Goal: Transaction & Acquisition: Book appointment/travel/reservation

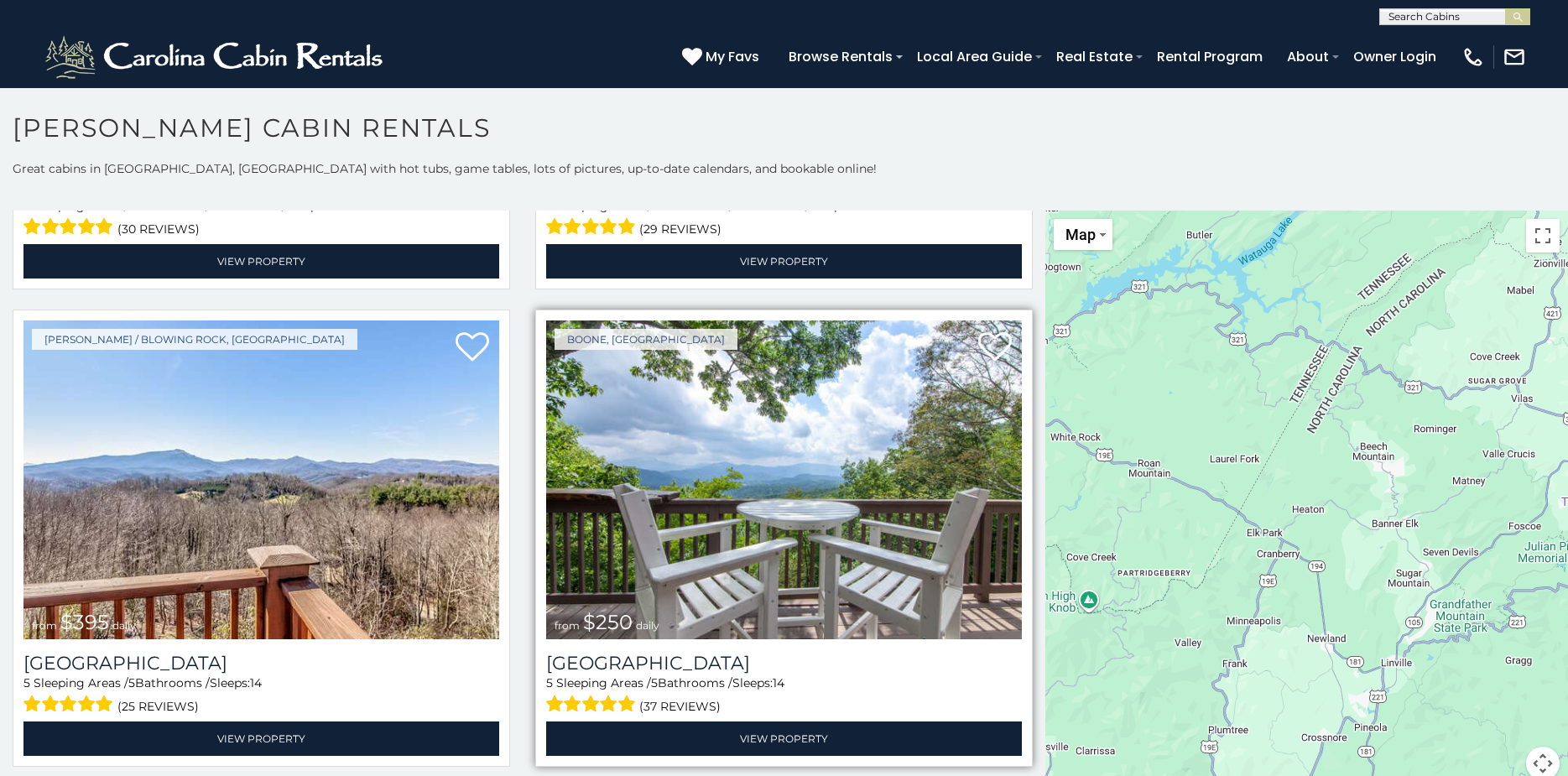
scroll to position [3273, 0]
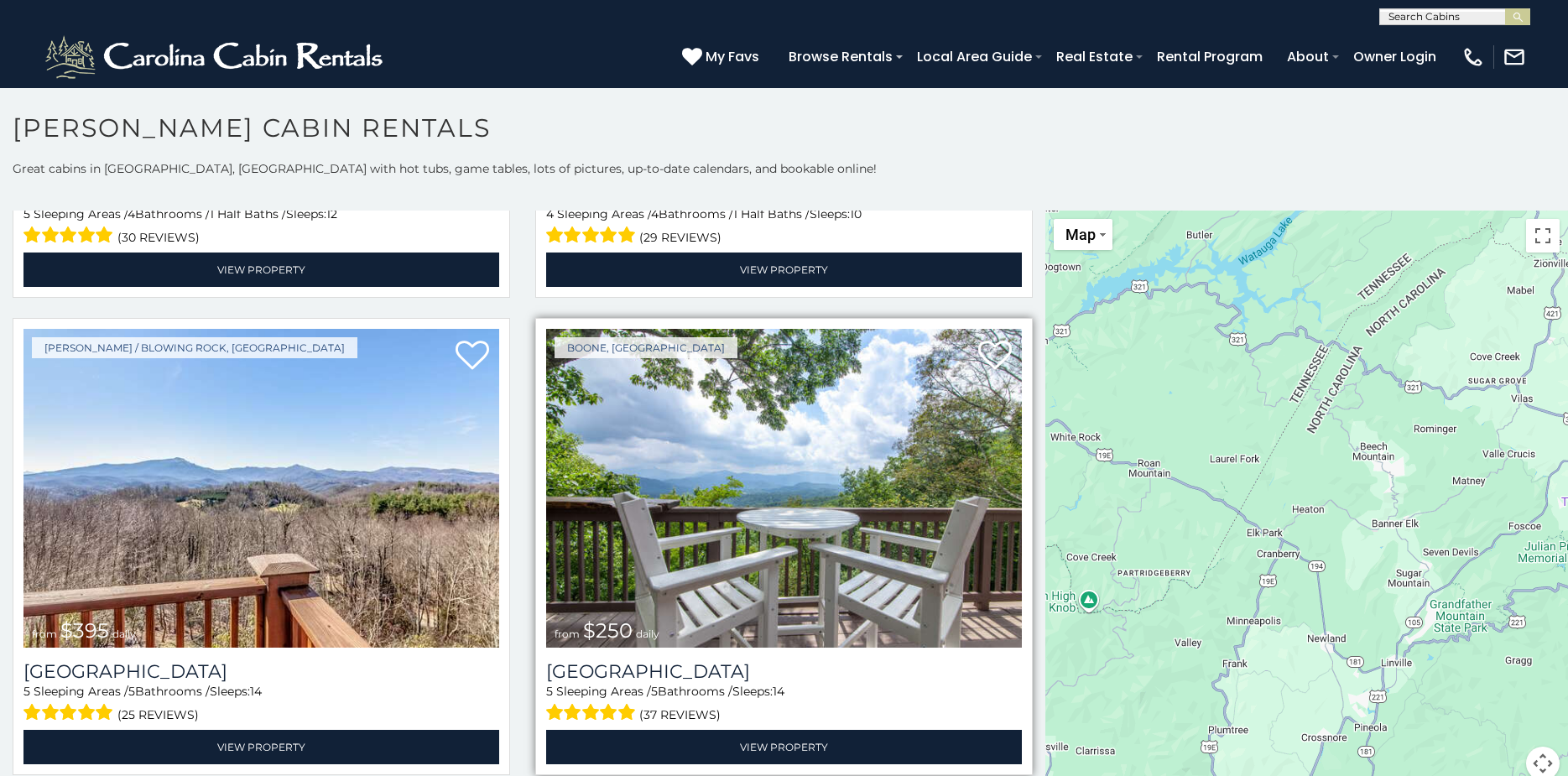
click at [733, 472] on img at bounding box center [784, 488] width 476 height 319
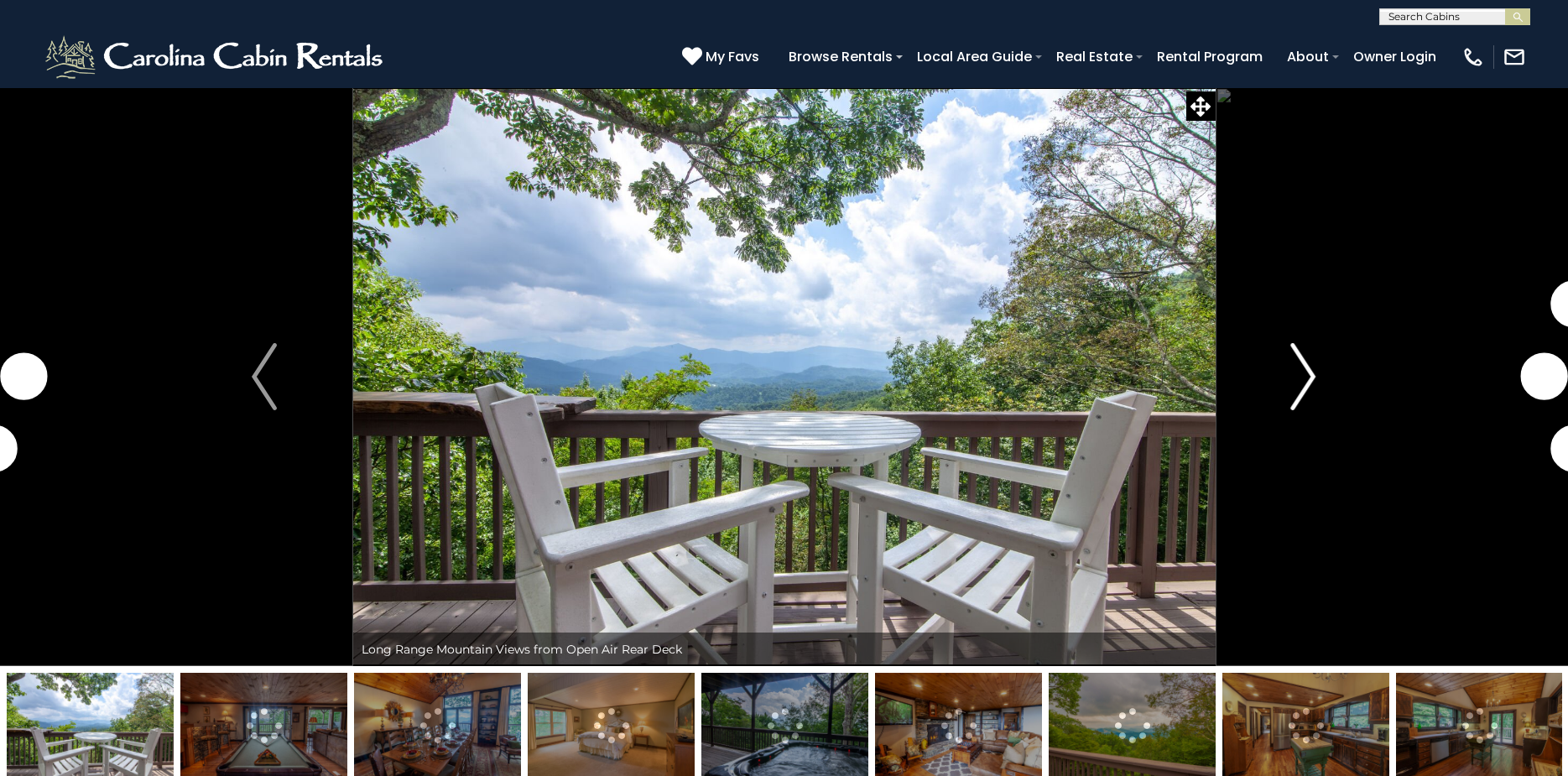
click at [1302, 368] on img "Next" at bounding box center [1304, 376] width 25 height 67
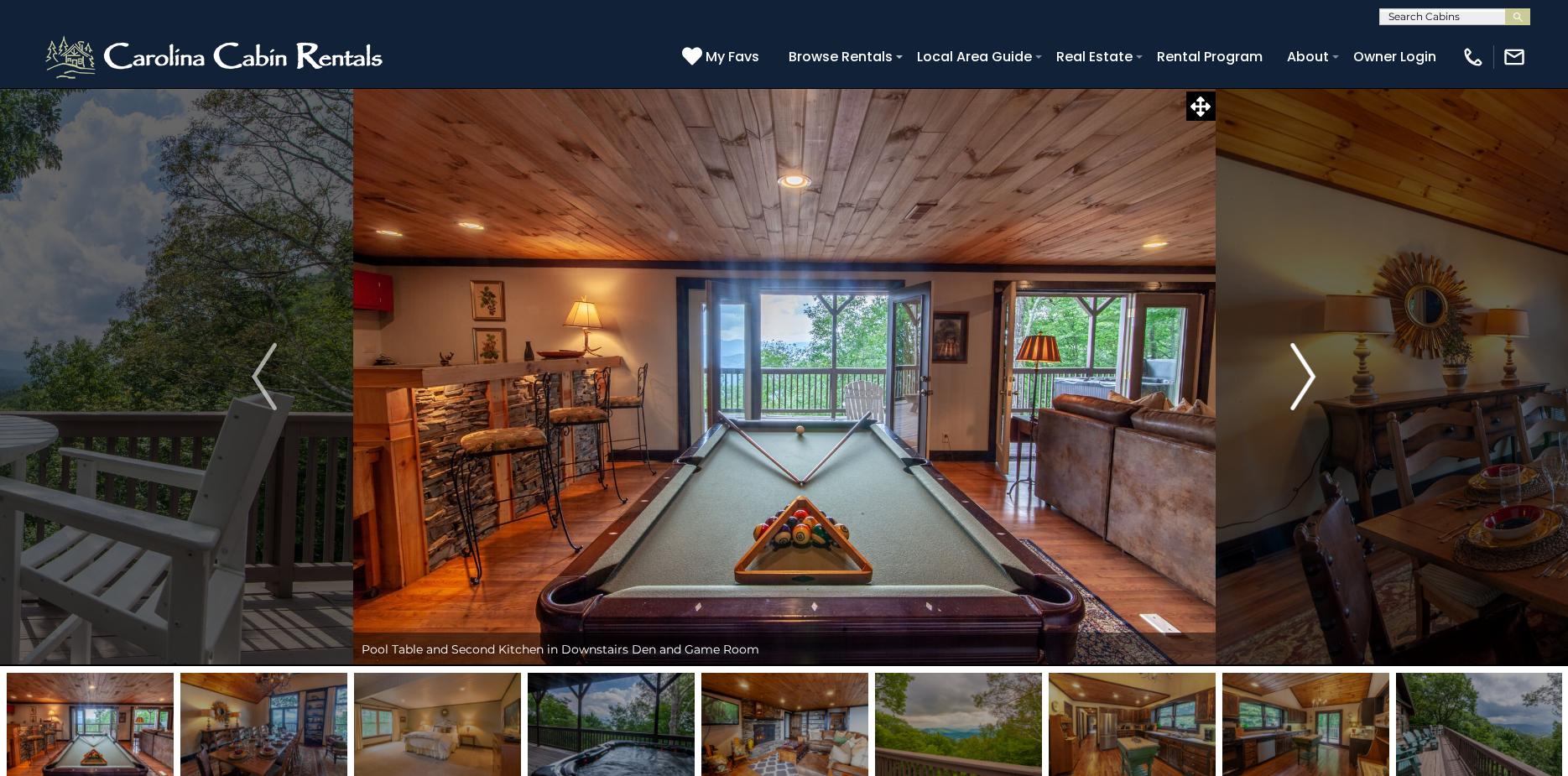
click at [1297, 378] on img "Next" at bounding box center [1304, 376] width 25 height 67
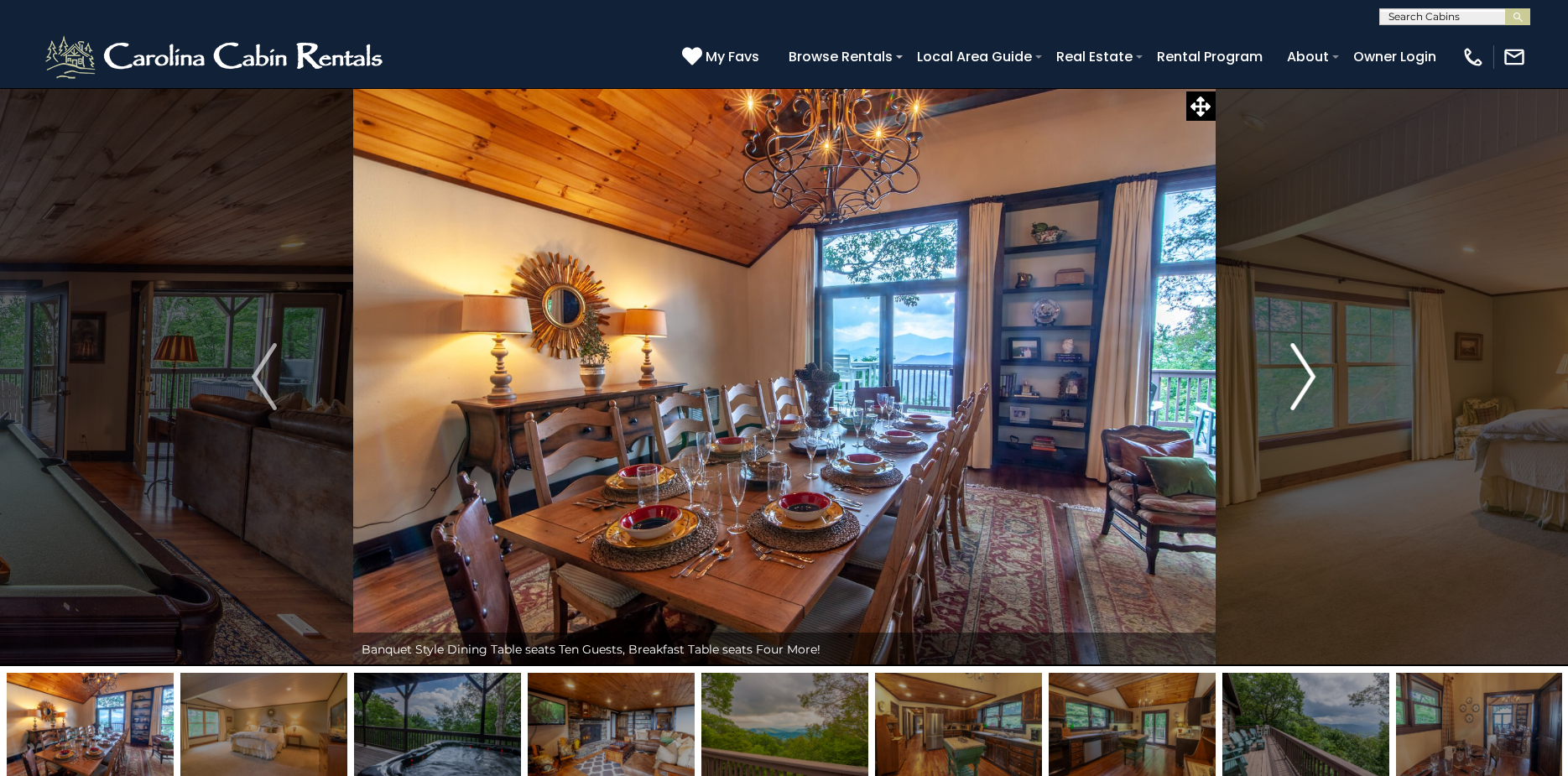
click at [1297, 378] on img "Next" at bounding box center [1304, 376] width 25 height 67
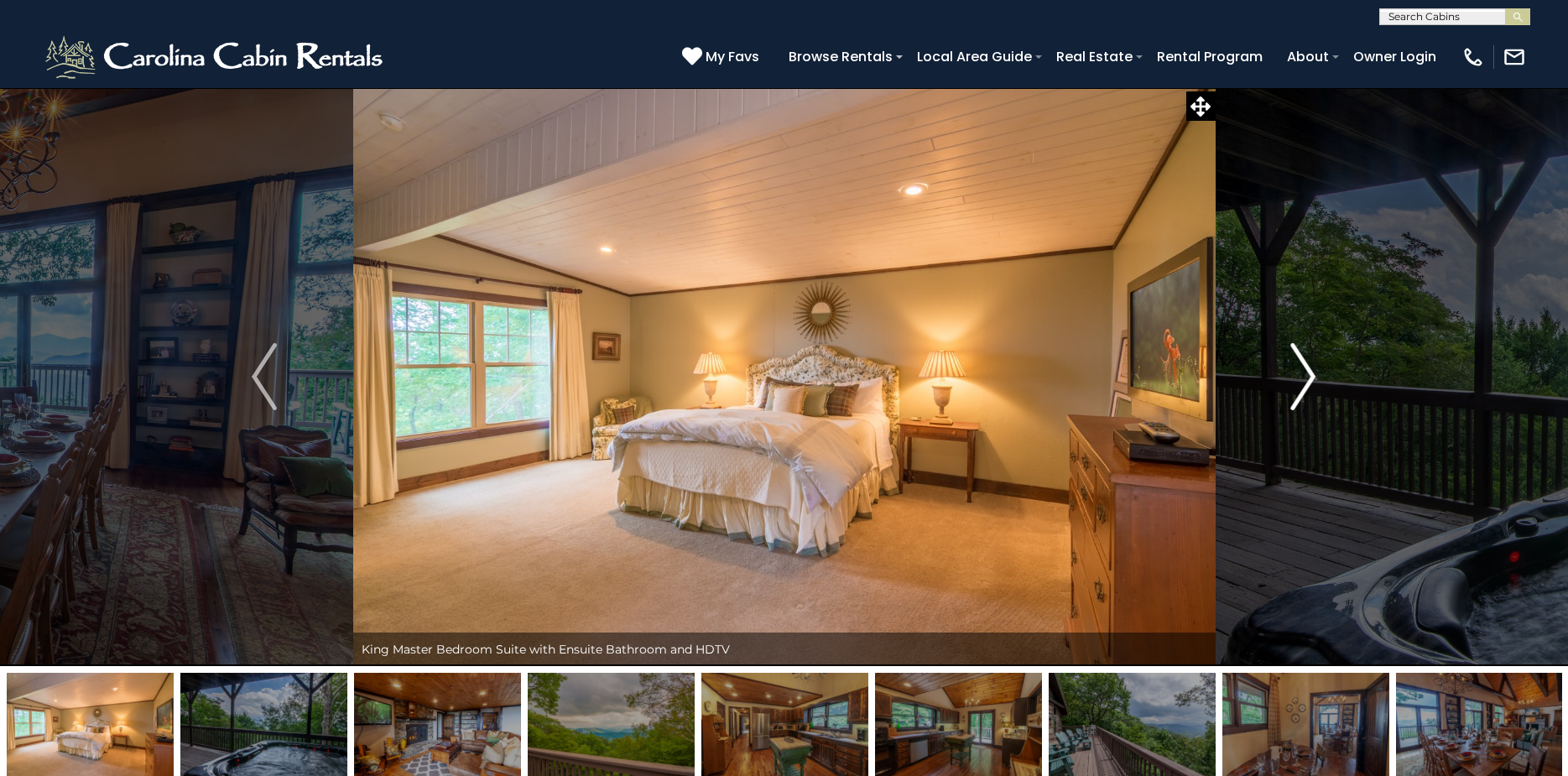
click at [1297, 378] on img "Next" at bounding box center [1304, 376] width 25 height 67
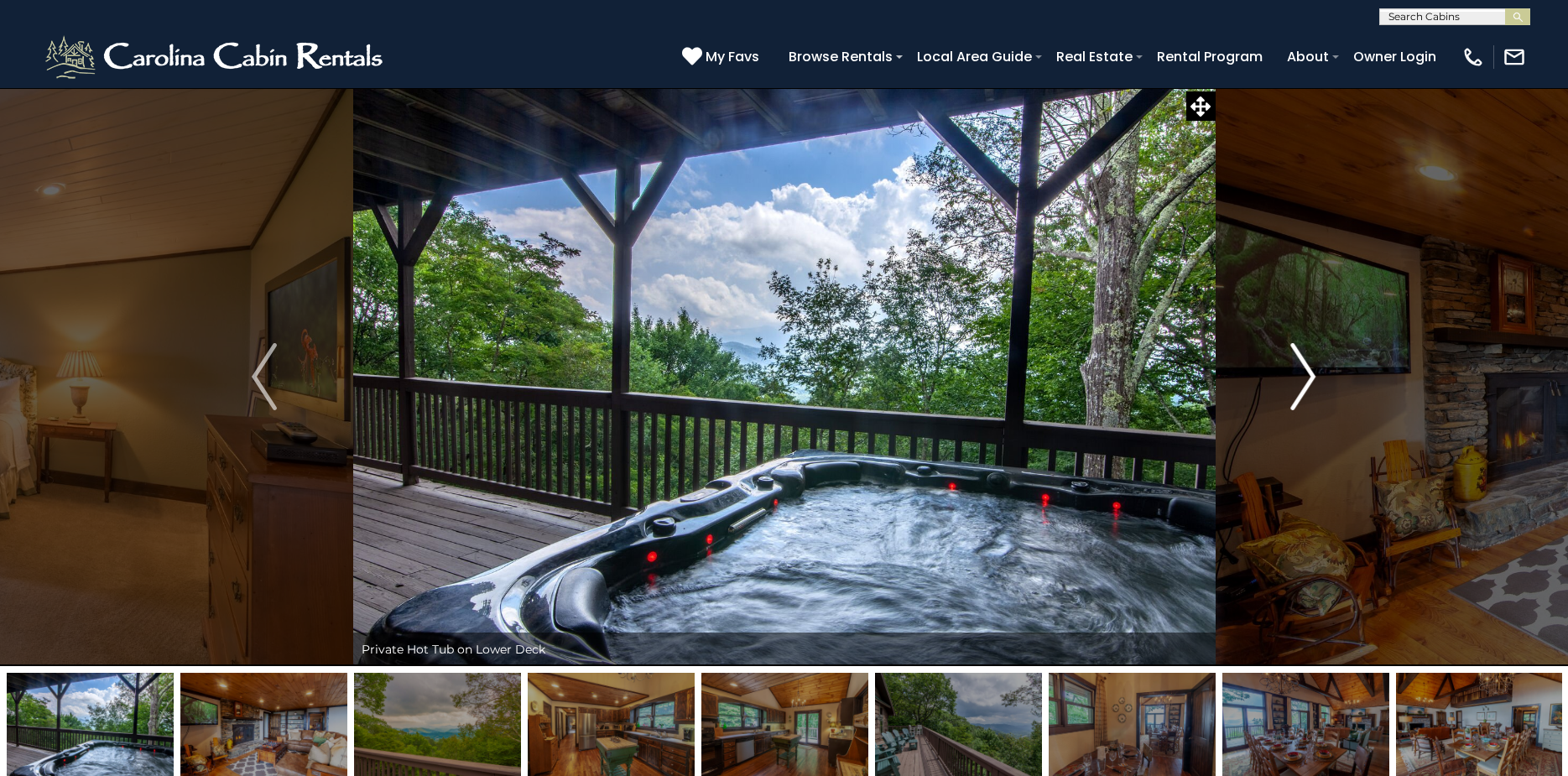
click at [1281, 376] on button "Next" at bounding box center [1303, 376] width 176 height 579
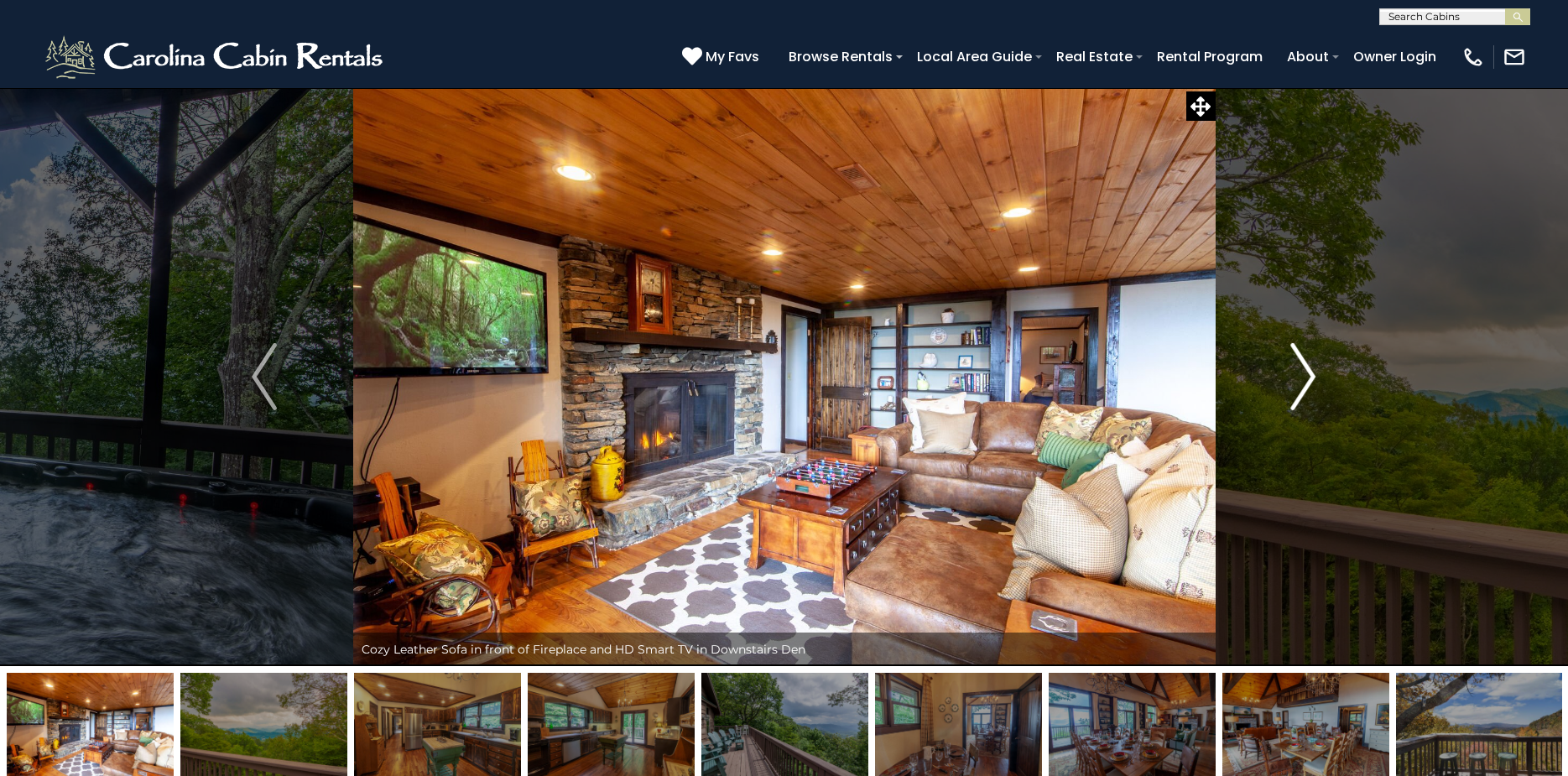
drag, startPoint x: 1266, startPoint y: 372, endPoint x: 1252, endPoint y: 373, distance: 14.3
click at [1252, 373] on button "Next" at bounding box center [1303, 376] width 176 height 579
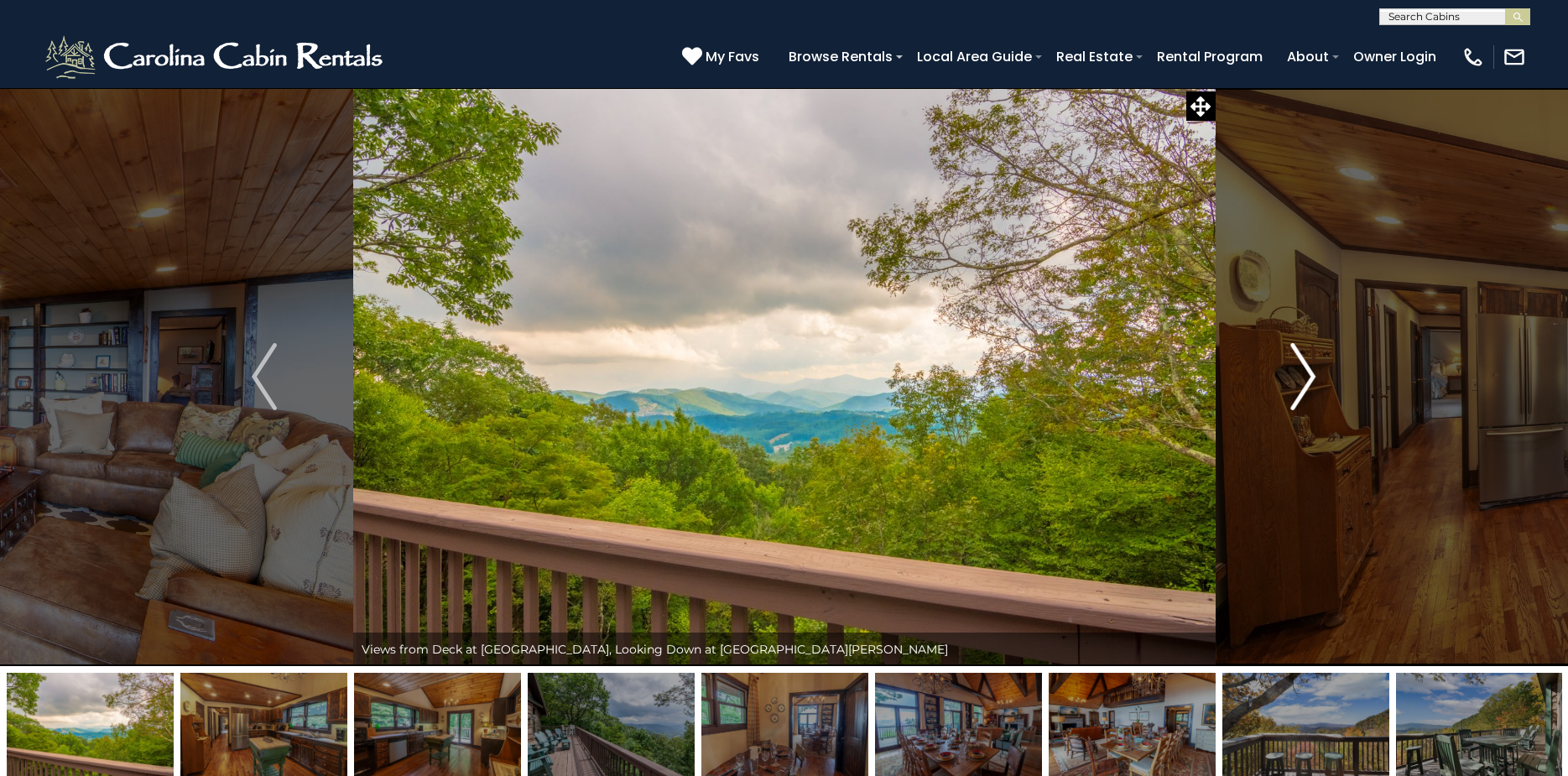
click at [1248, 373] on button "Next" at bounding box center [1303, 376] width 176 height 579
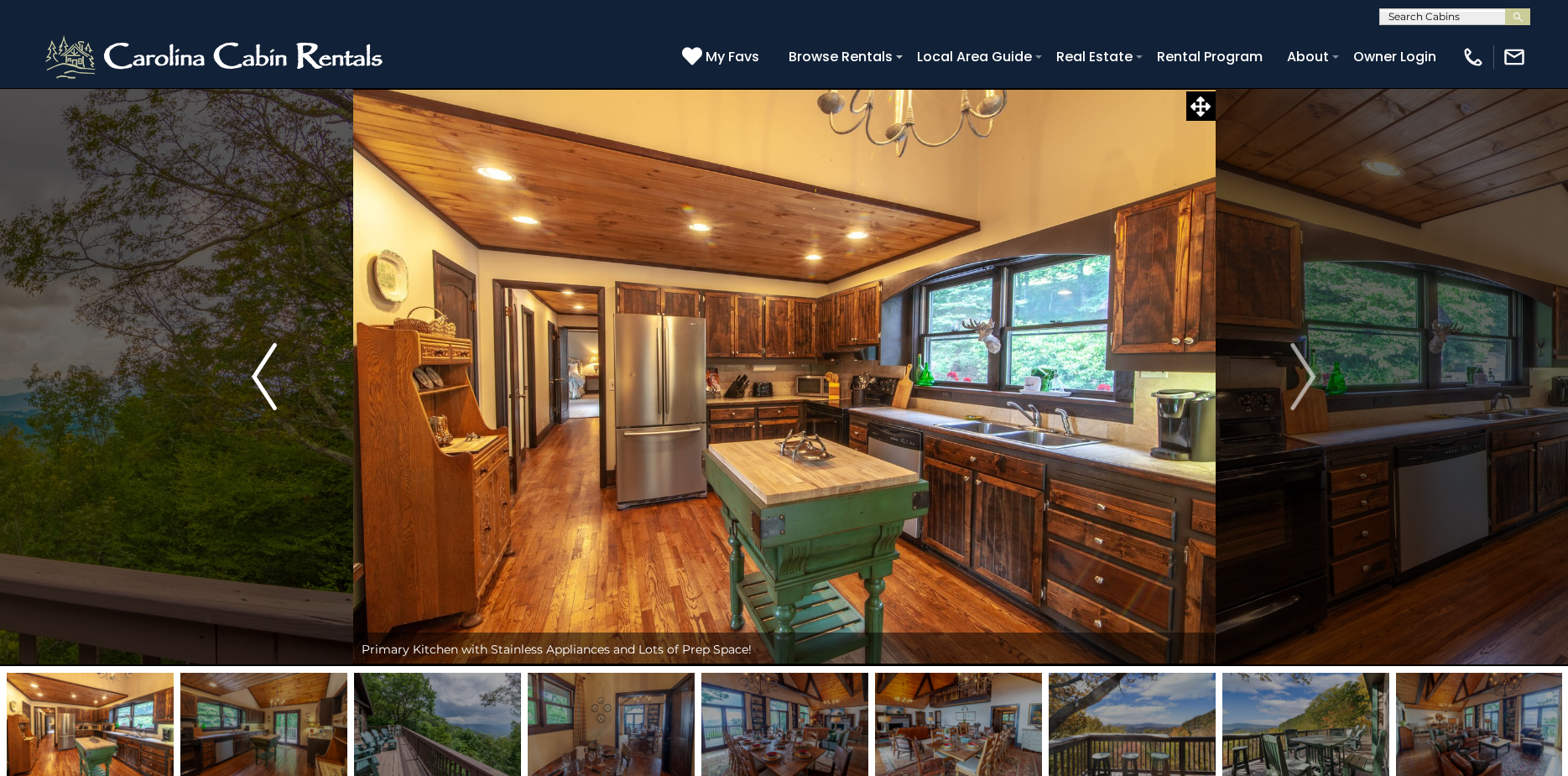
click at [279, 374] on button "Previous" at bounding box center [264, 376] width 176 height 579
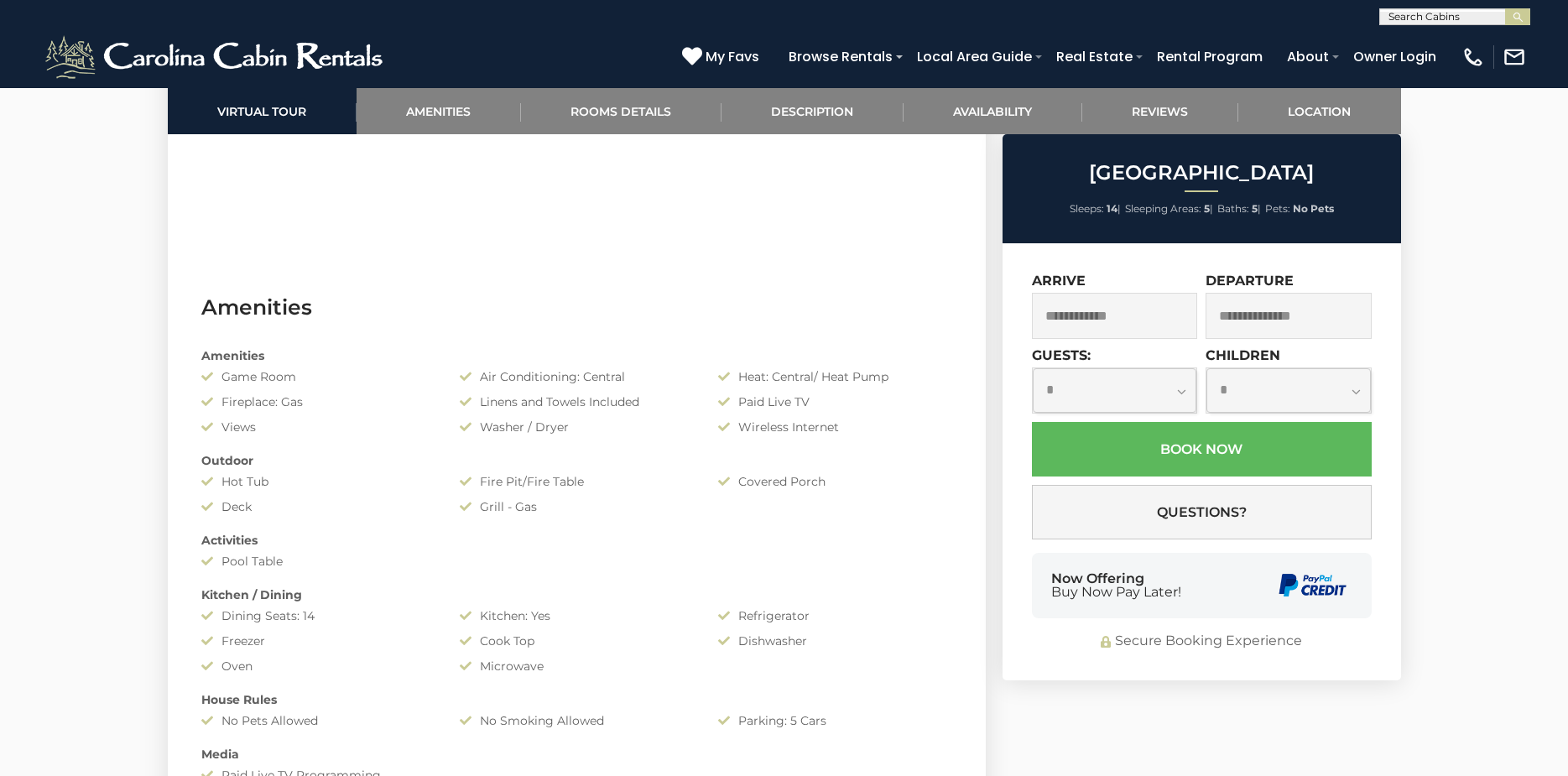
scroll to position [1175, 0]
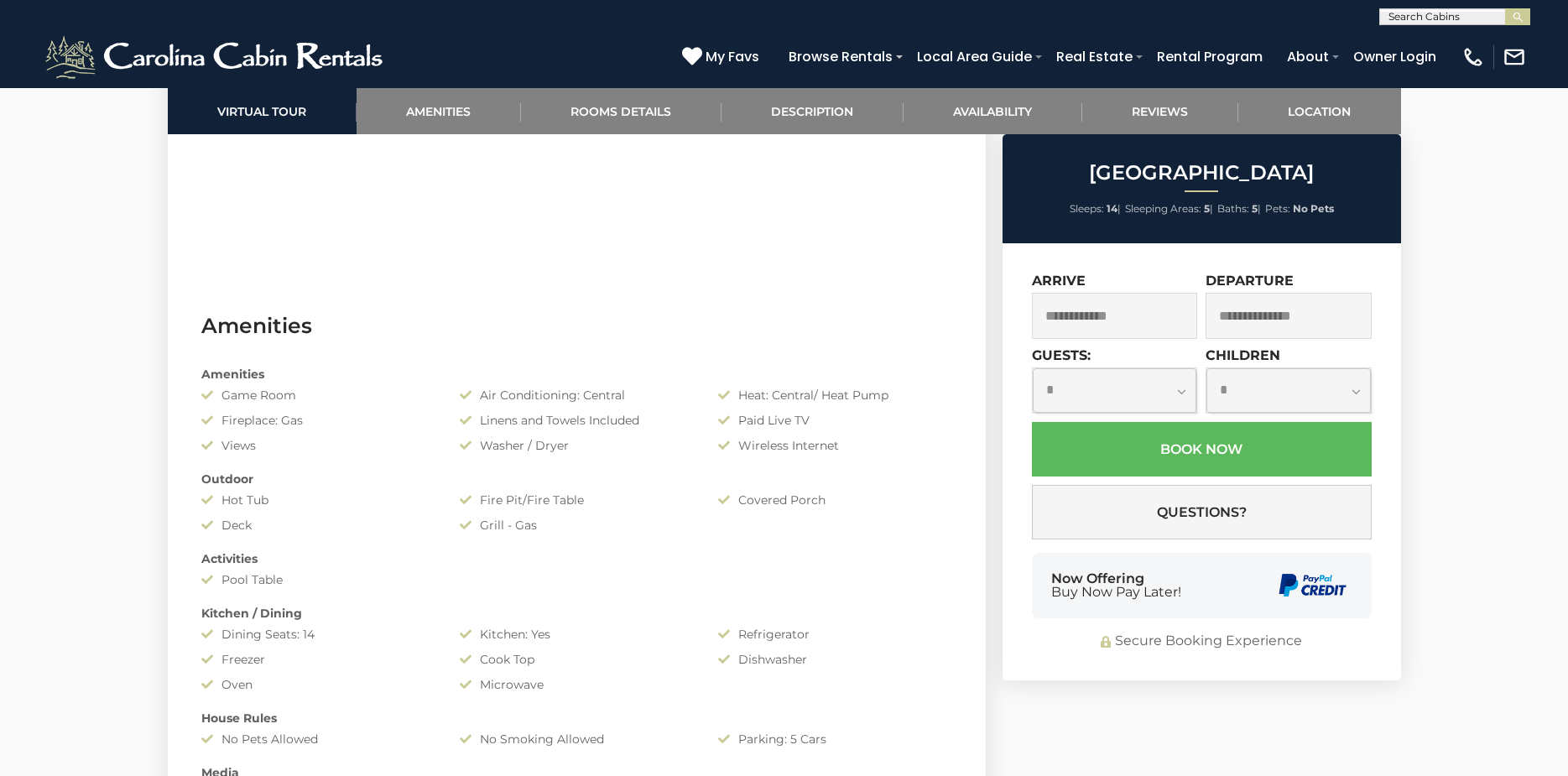
click at [1142, 318] on input "text" at bounding box center [1115, 316] width 166 height 46
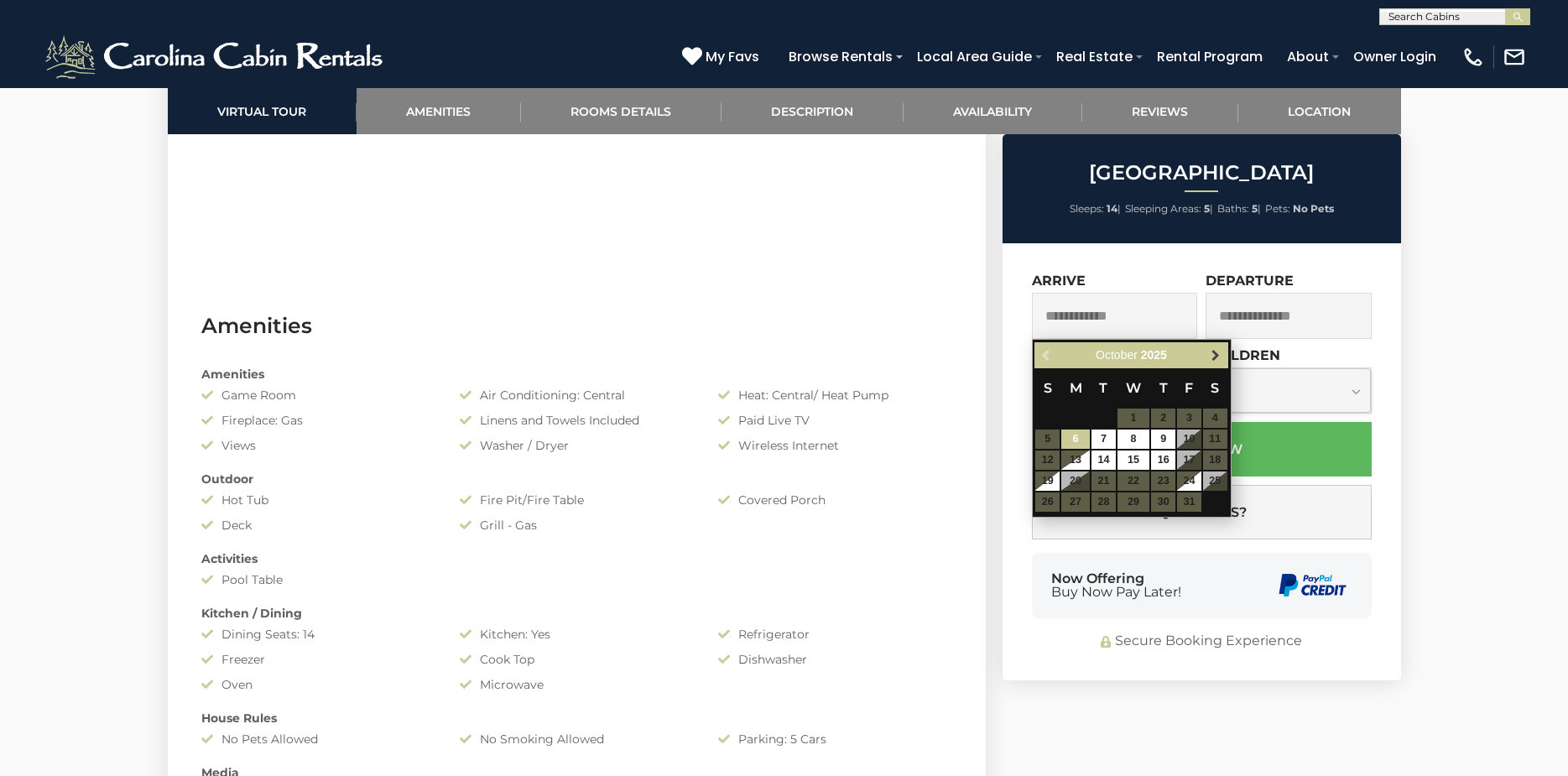
click at [1217, 360] on span "Next" at bounding box center [1215, 355] width 13 height 13
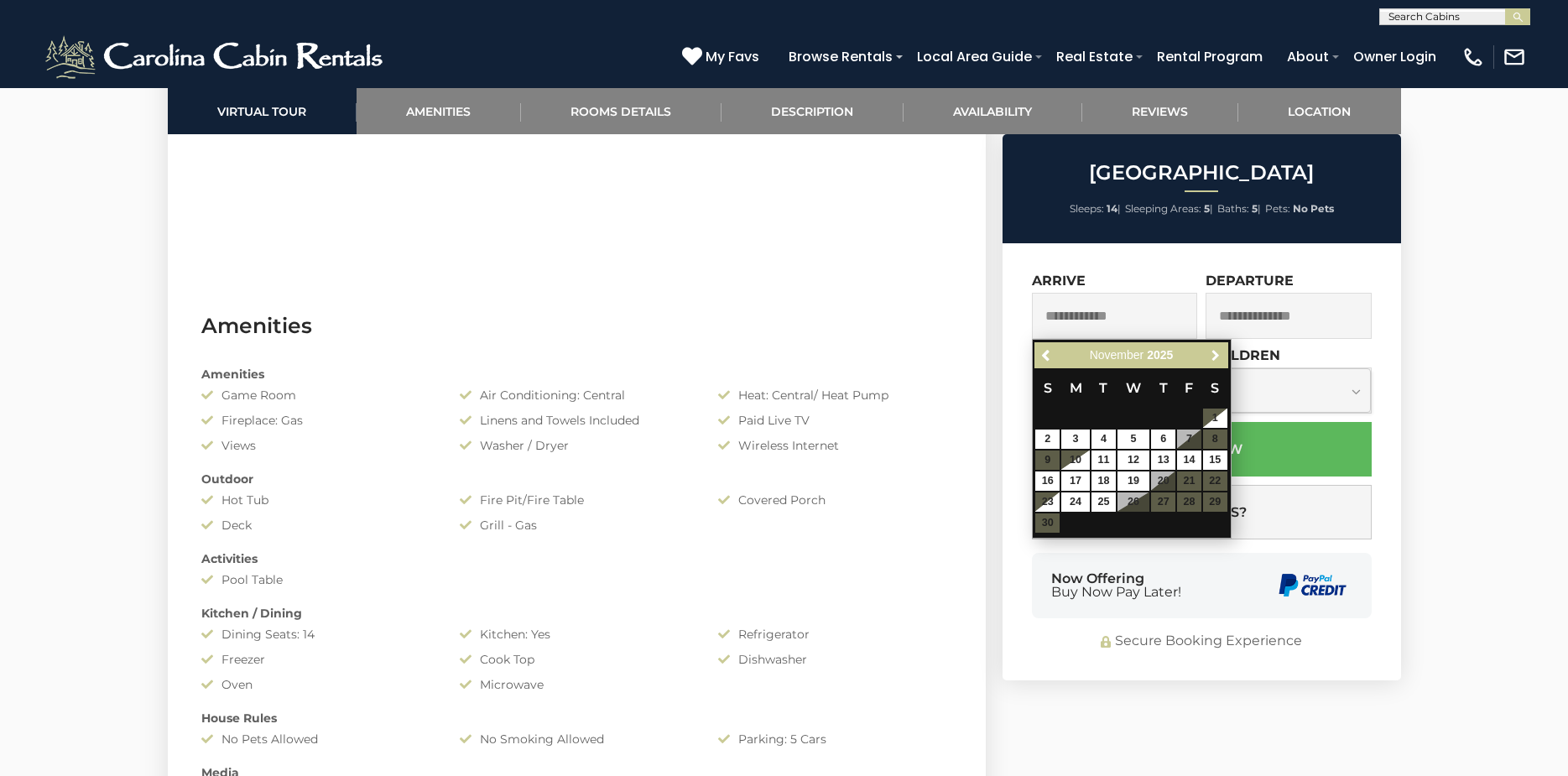
click at [1217, 360] on span "Next" at bounding box center [1215, 355] width 13 height 13
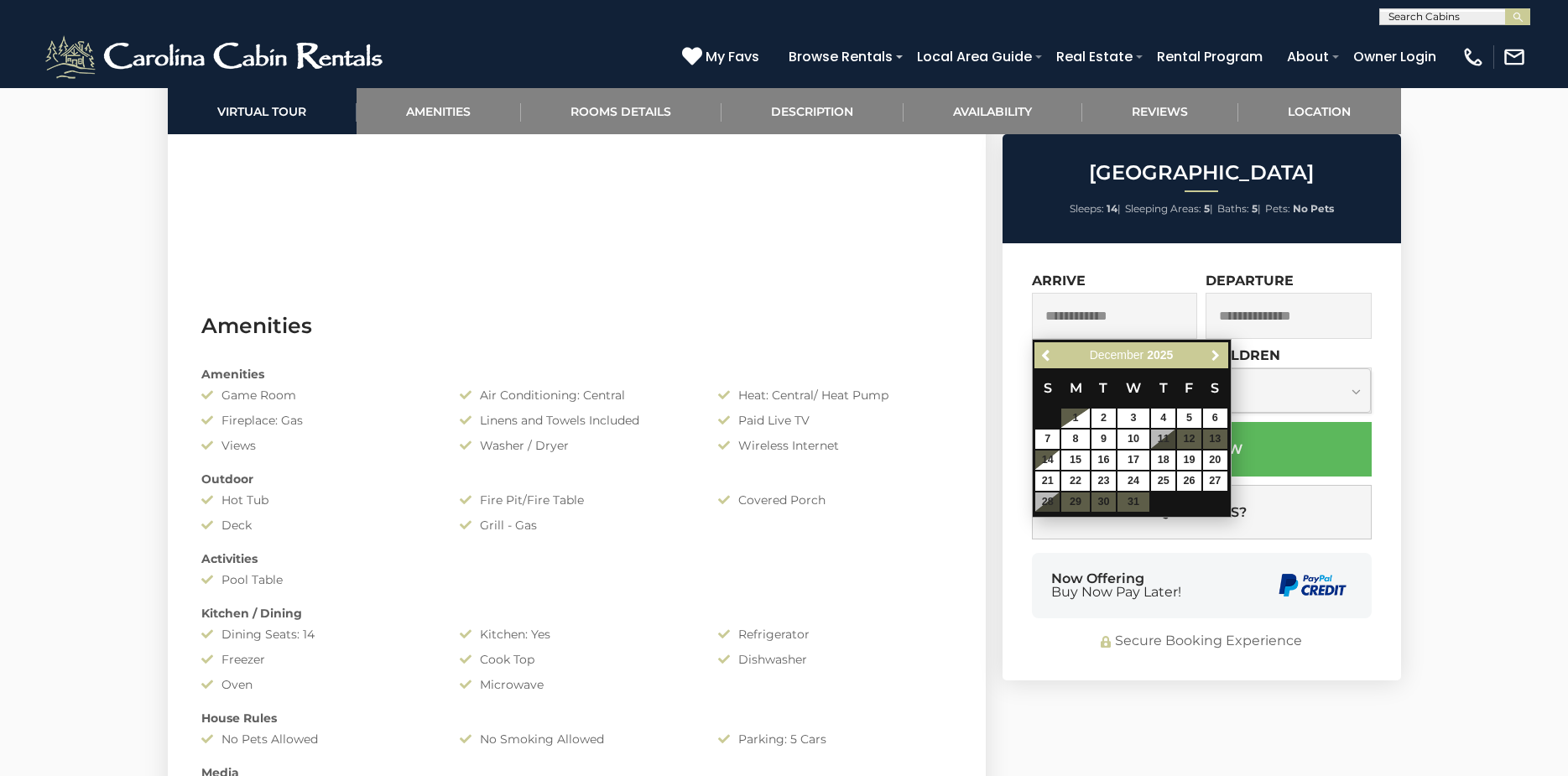
click at [1217, 360] on span "Next" at bounding box center [1215, 355] width 13 height 13
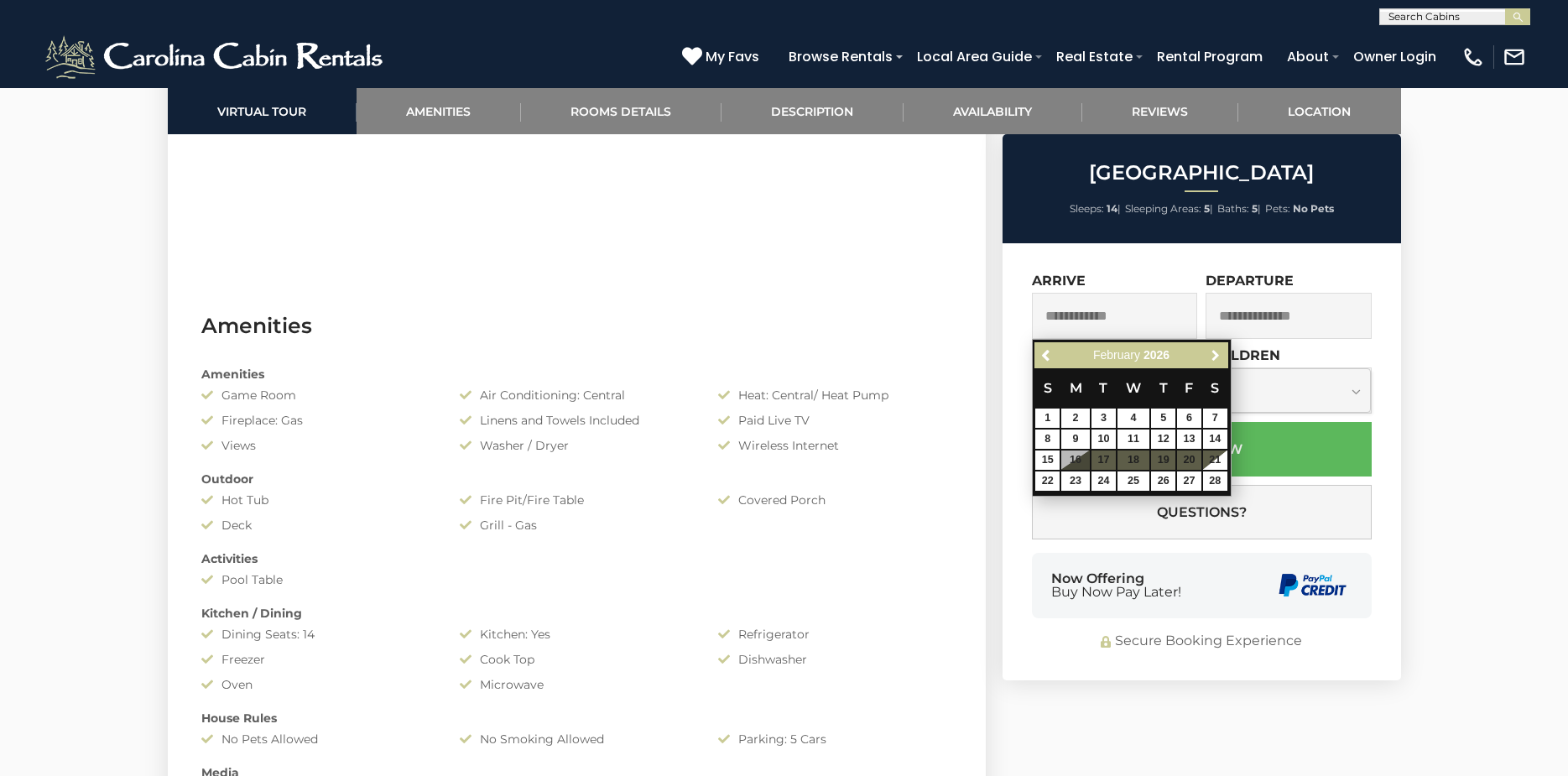
click at [1217, 360] on span "Next" at bounding box center [1215, 355] width 13 height 13
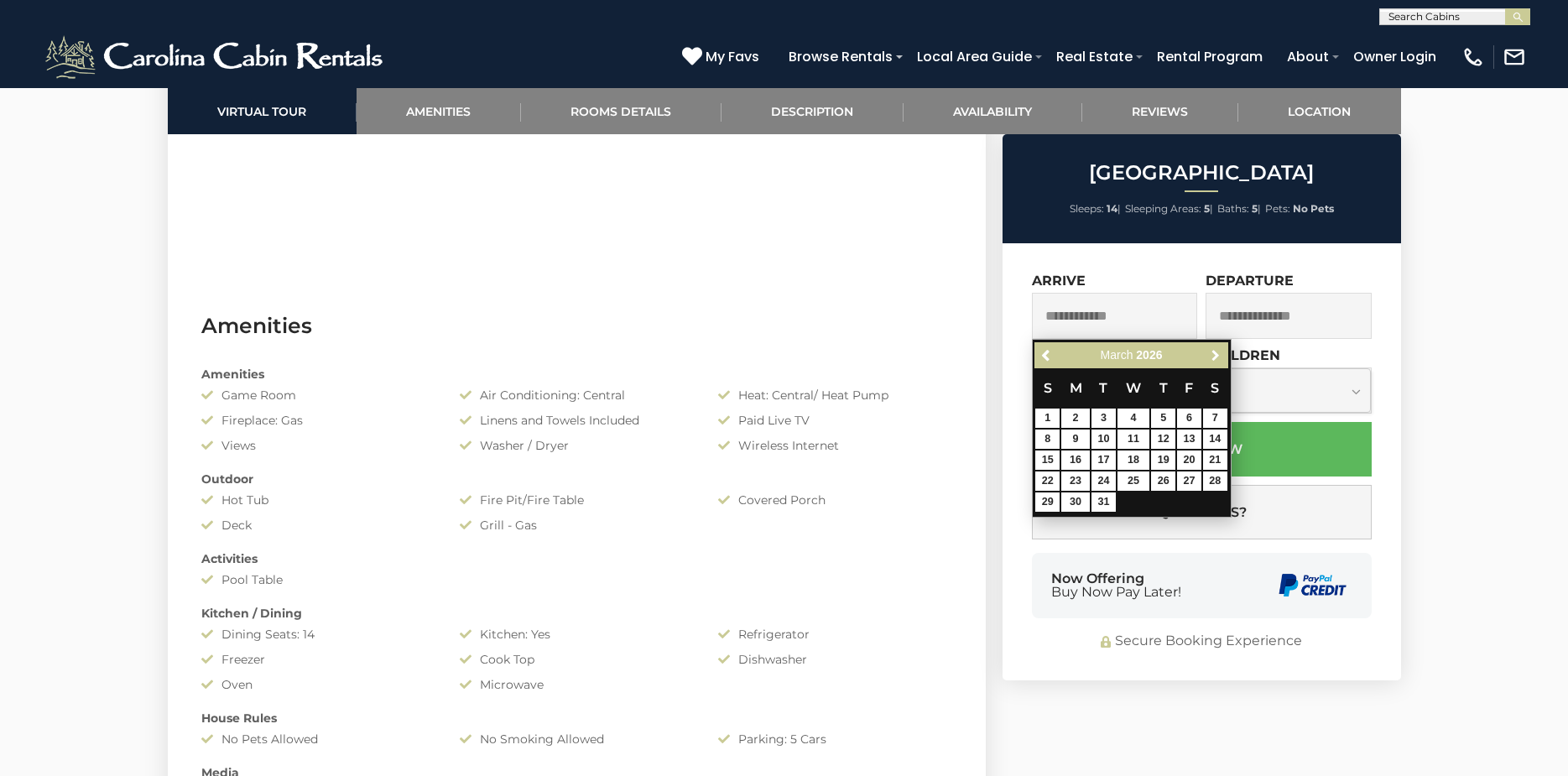
click at [1217, 360] on span "Next" at bounding box center [1215, 355] width 13 height 13
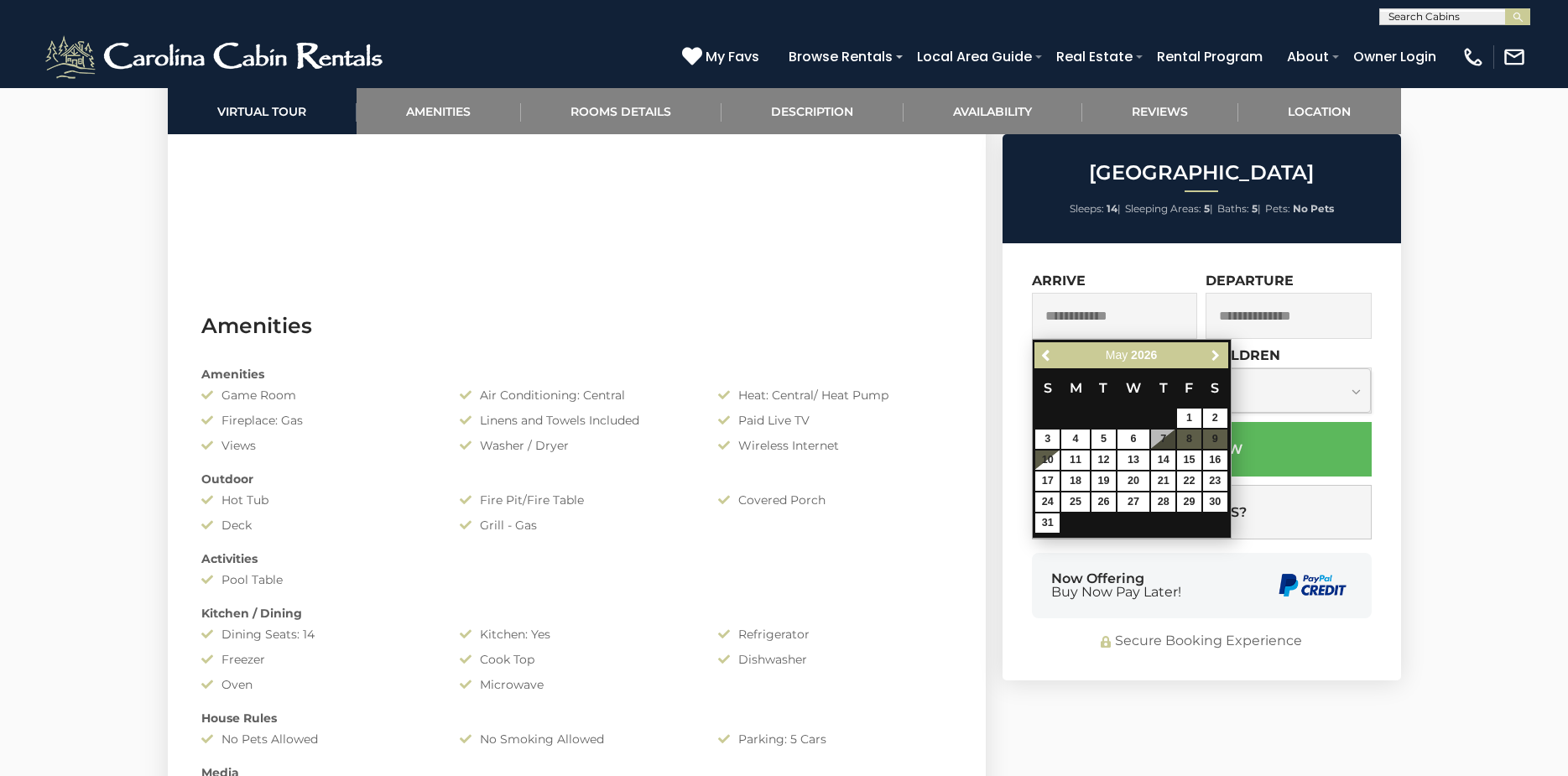
click at [1217, 360] on span "Next" at bounding box center [1215, 355] width 13 height 13
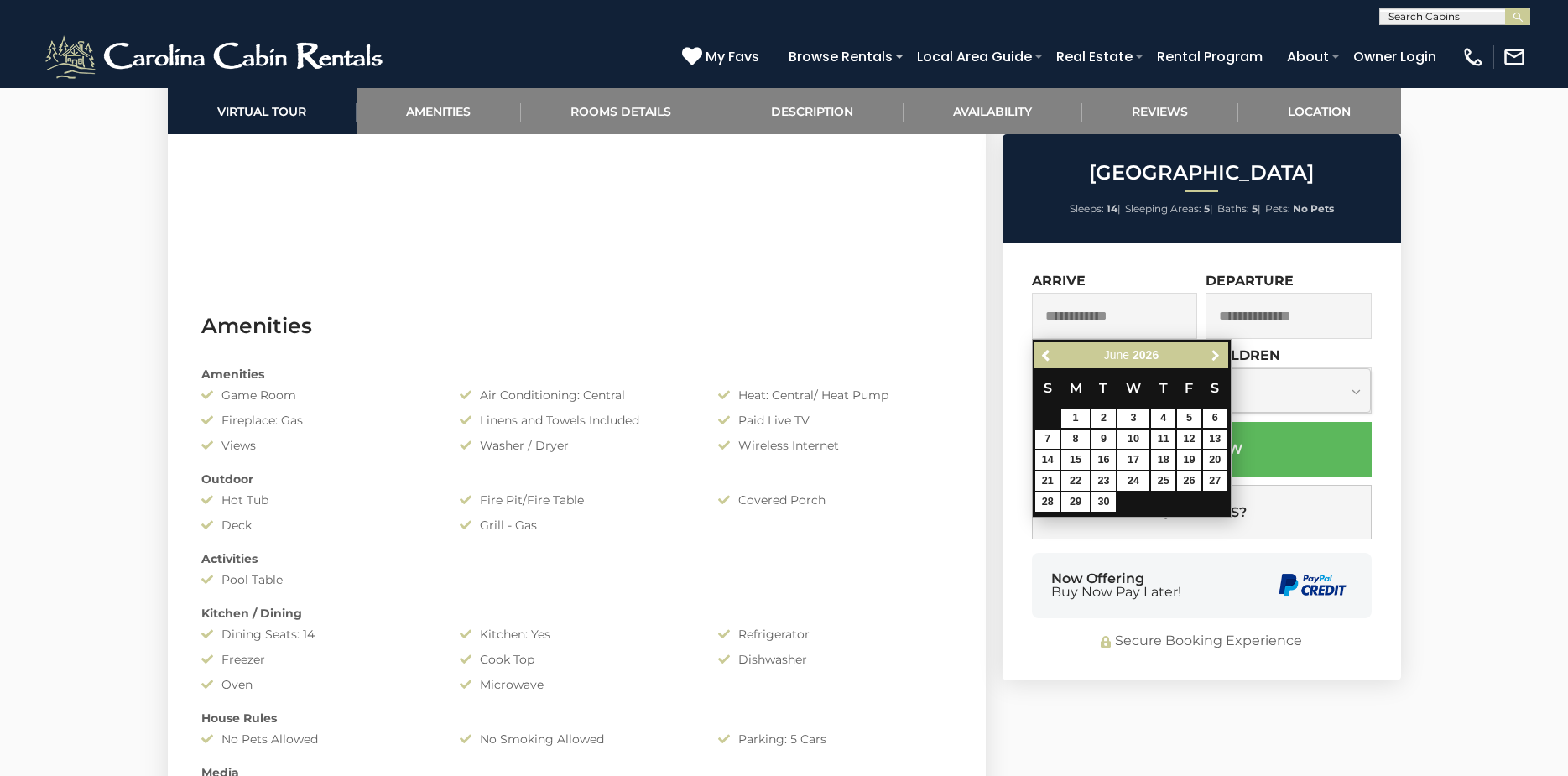
click at [1217, 360] on span "Next" at bounding box center [1215, 355] width 13 height 13
click at [1217, 357] on span "Next" at bounding box center [1215, 355] width 13 height 13
